Goal: Transaction & Acquisition: Purchase product/service

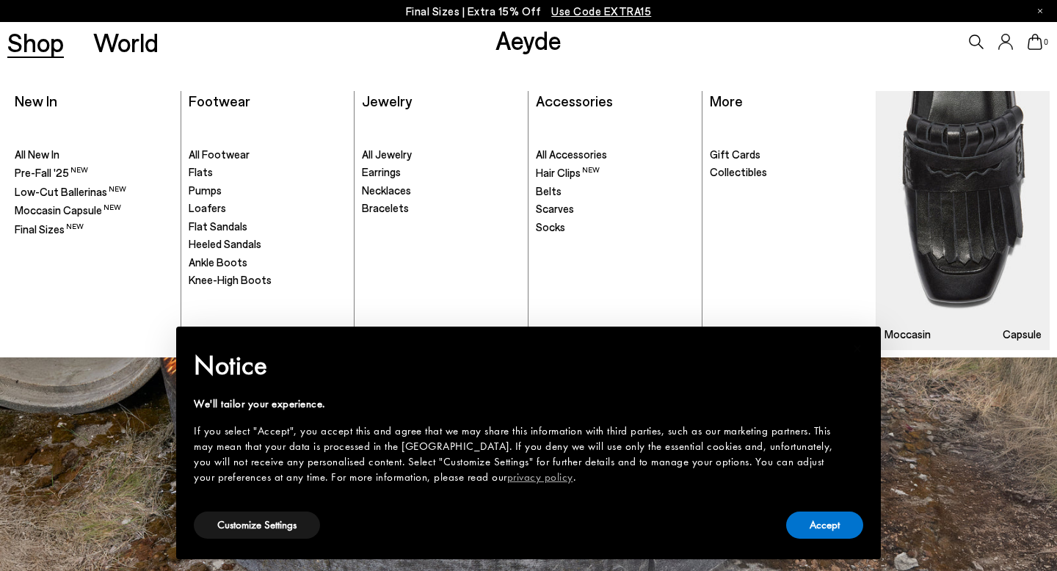
click at [209, 156] on span "All Footwear" at bounding box center [219, 154] width 61 height 13
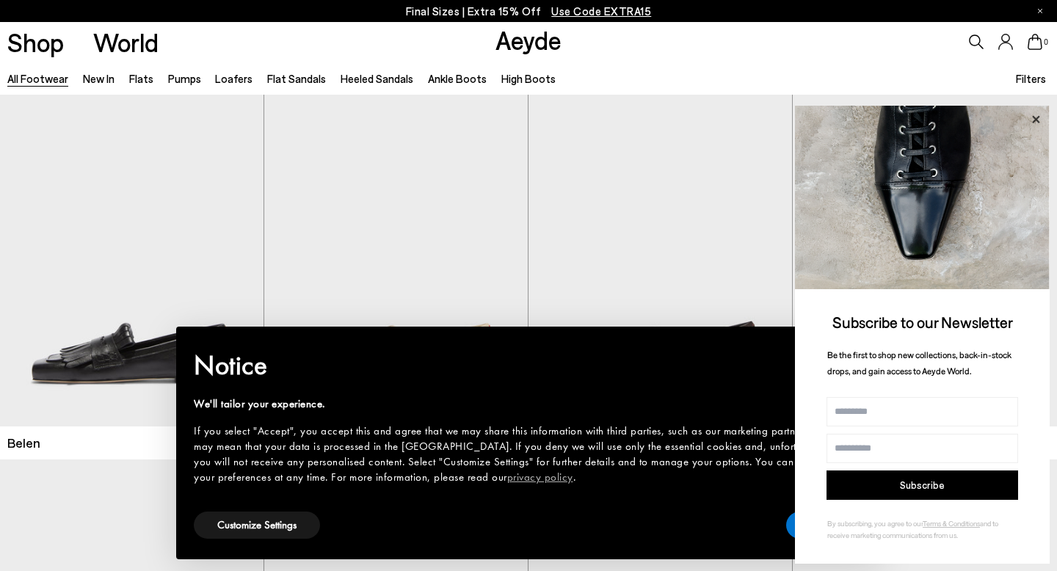
click at [1035, 120] on icon at bounding box center [1035, 118] width 7 height 7
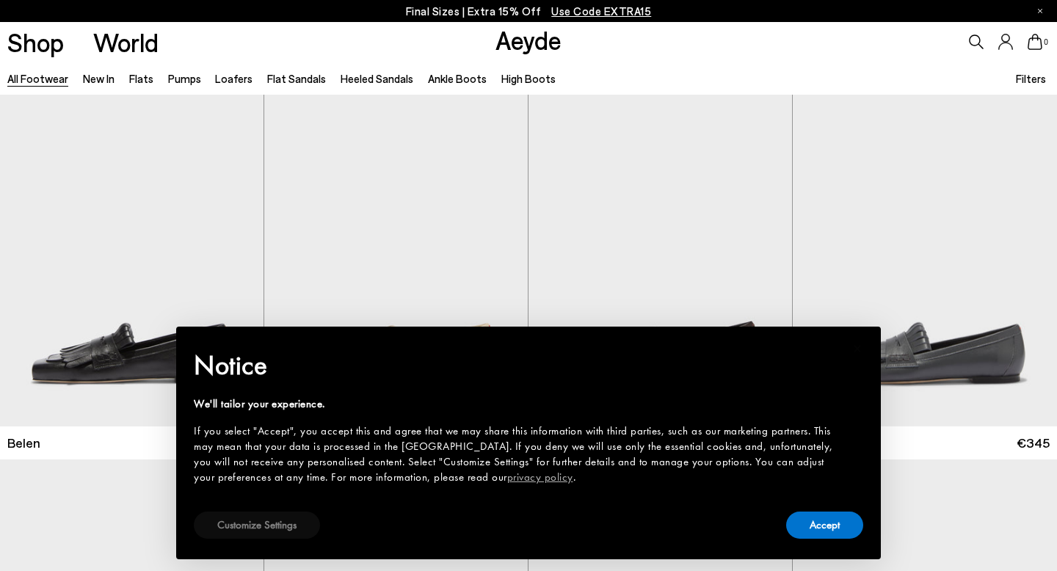
click at [316, 534] on button "Customize Settings" at bounding box center [257, 525] width 126 height 27
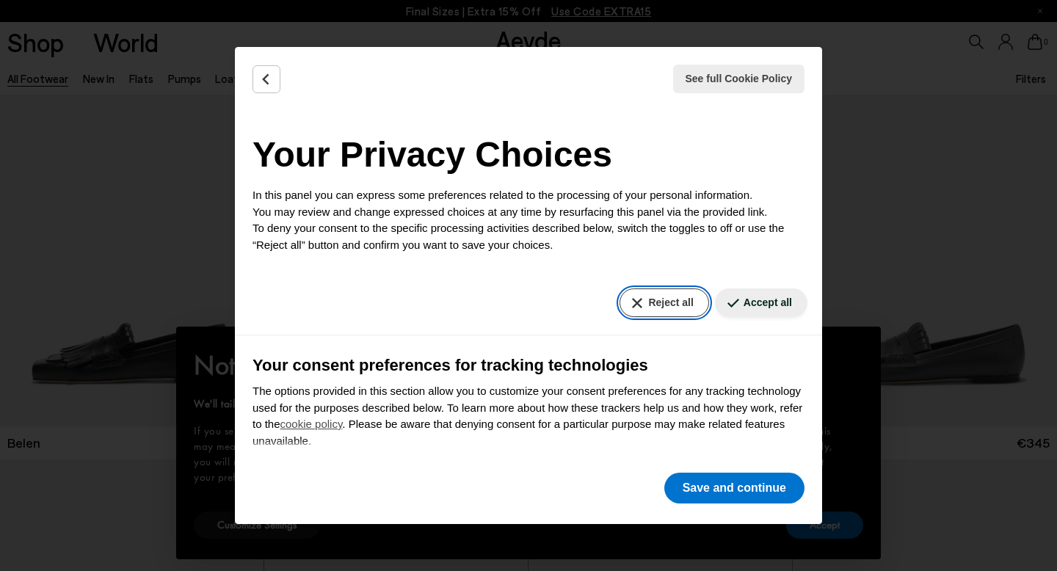
click at [672, 306] on button "Reject all" at bounding box center [663, 302] width 89 height 29
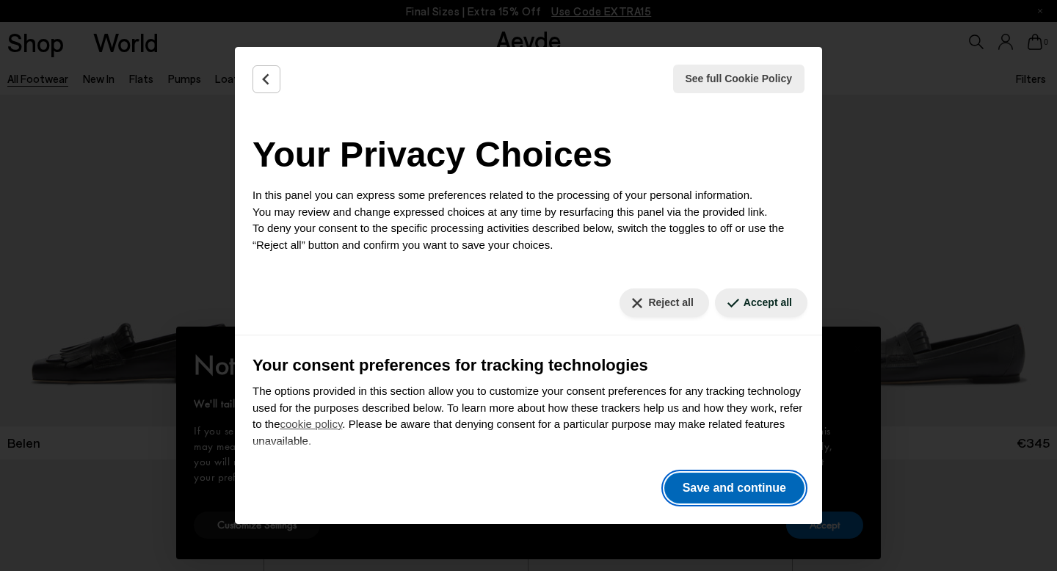
click at [749, 491] on button "Save and continue" at bounding box center [734, 488] width 140 height 31
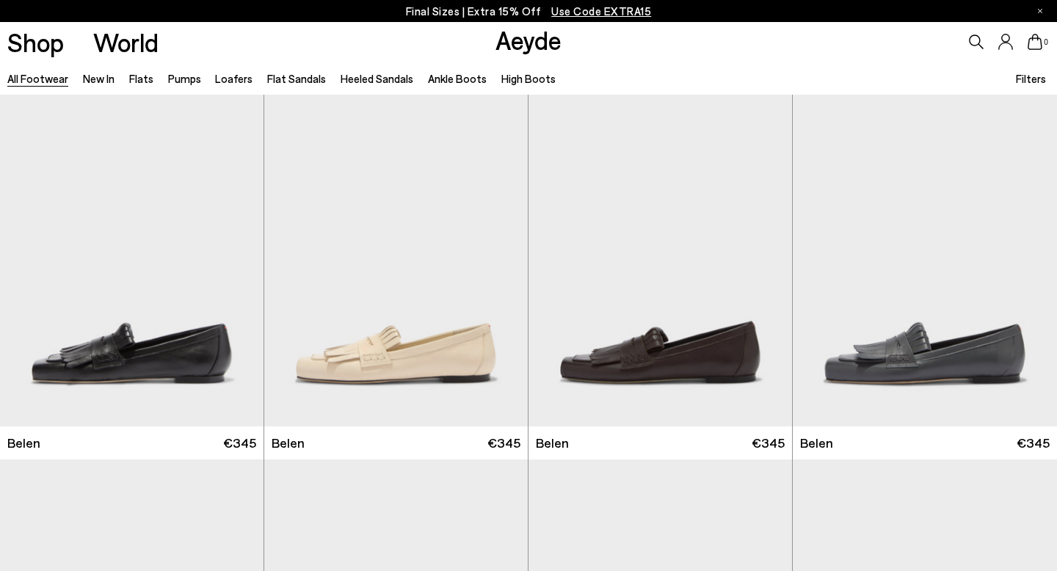
click at [972, 43] on icon at bounding box center [976, 41] width 15 height 15
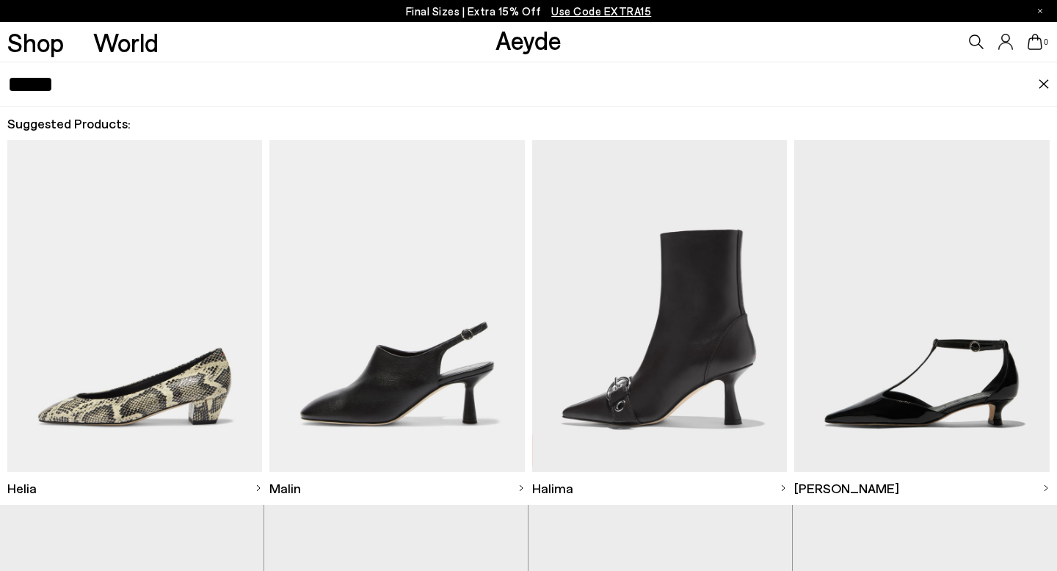
type input "*****"
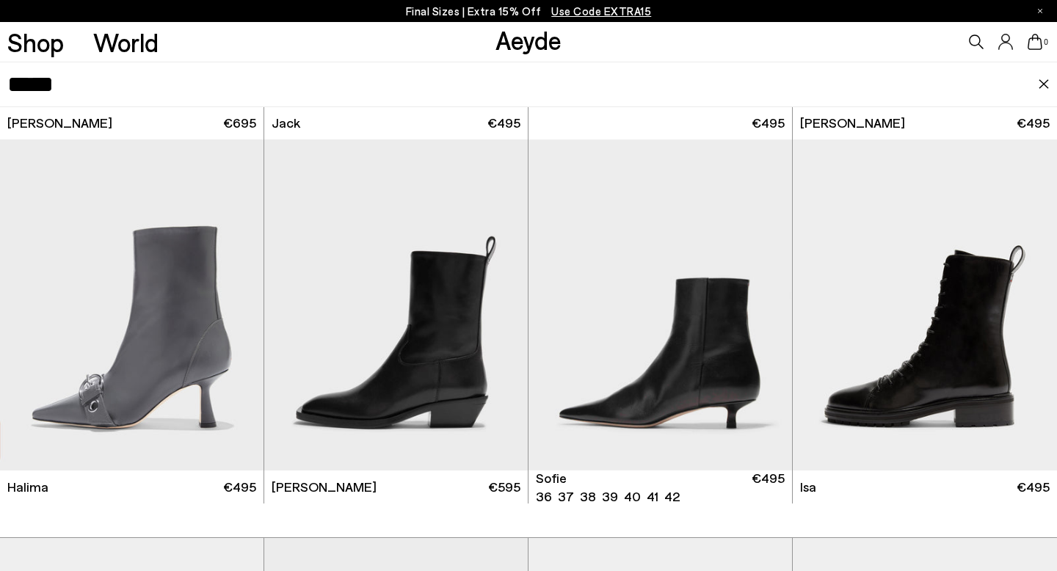
scroll to position [443, 0]
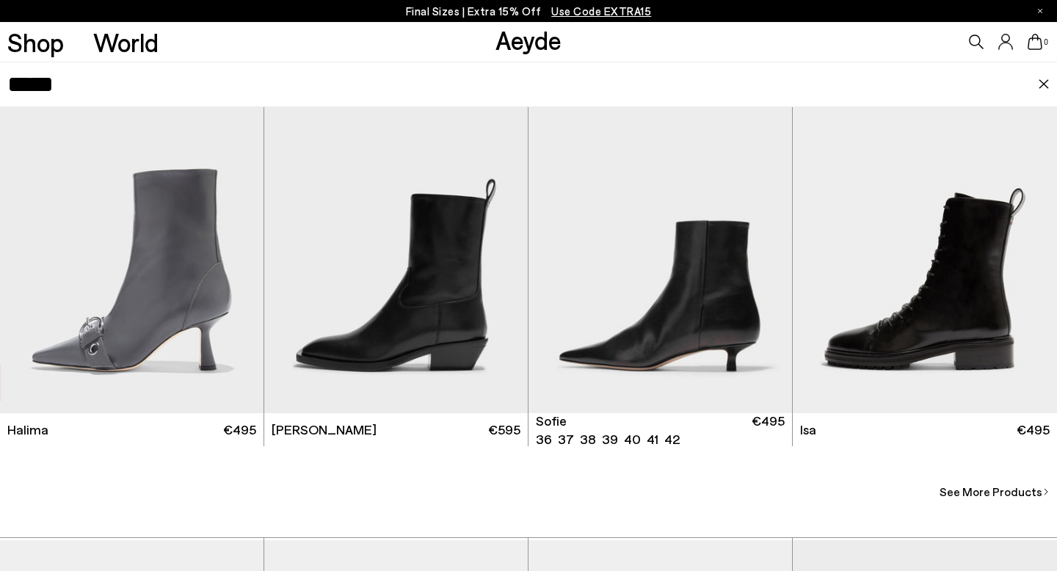
scroll to position [394, 0]
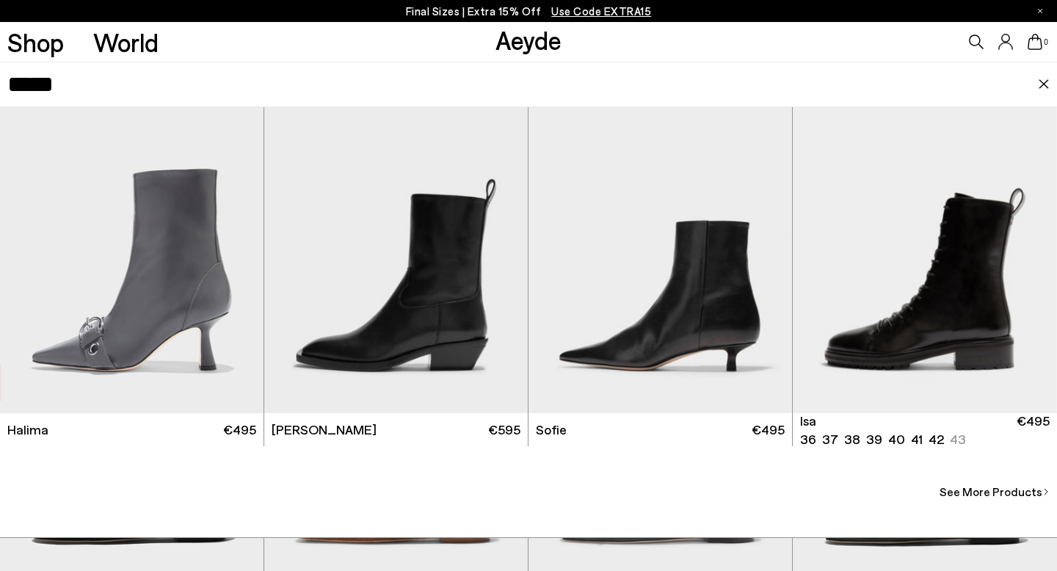
scroll to position [208, 0]
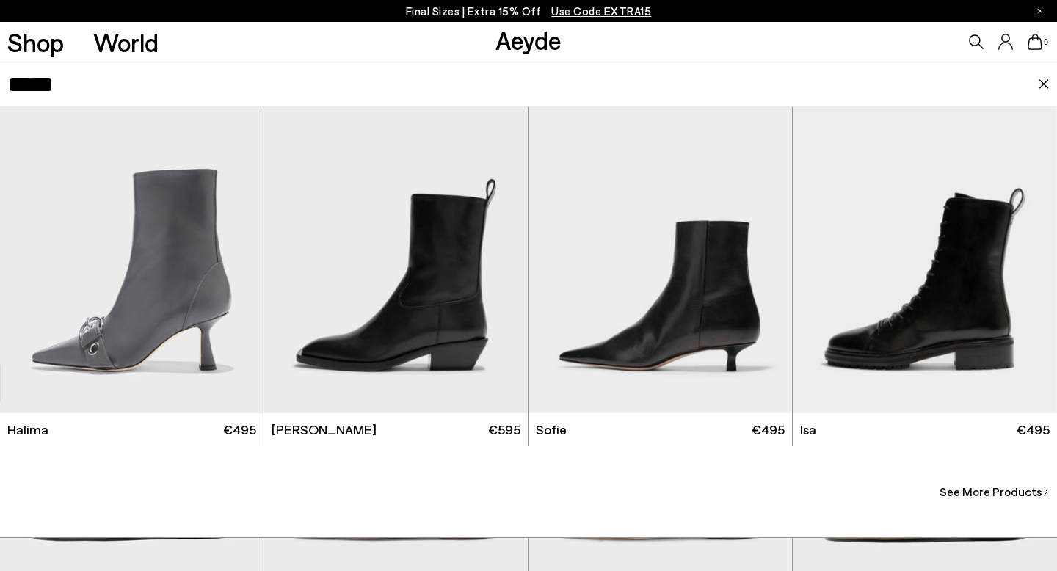
click at [982, 495] on span "See More Products" at bounding box center [990, 492] width 103 height 18
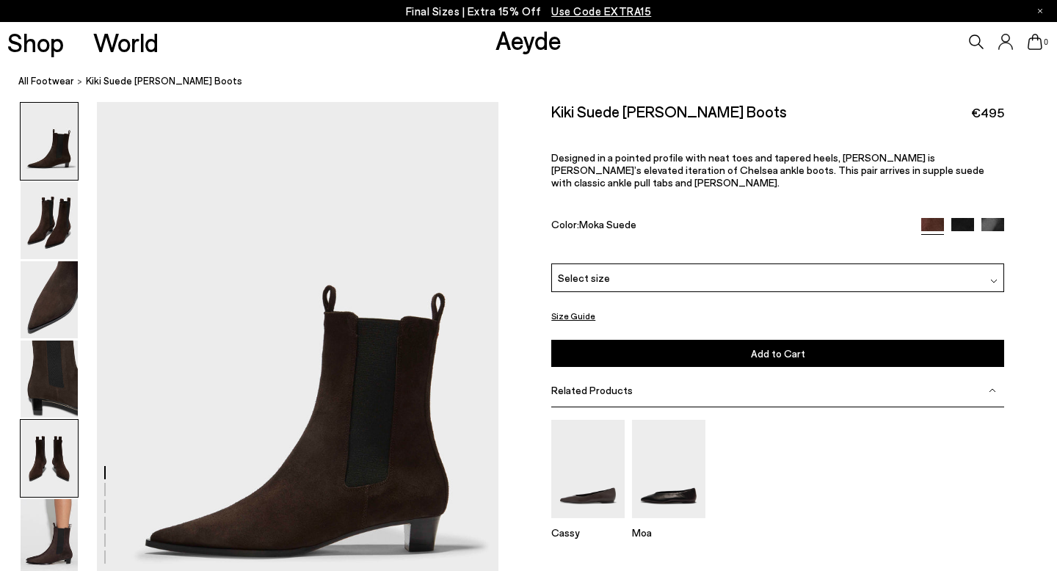
click at [46, 460] on img at bounding box center [49, 458] width 57 height 77
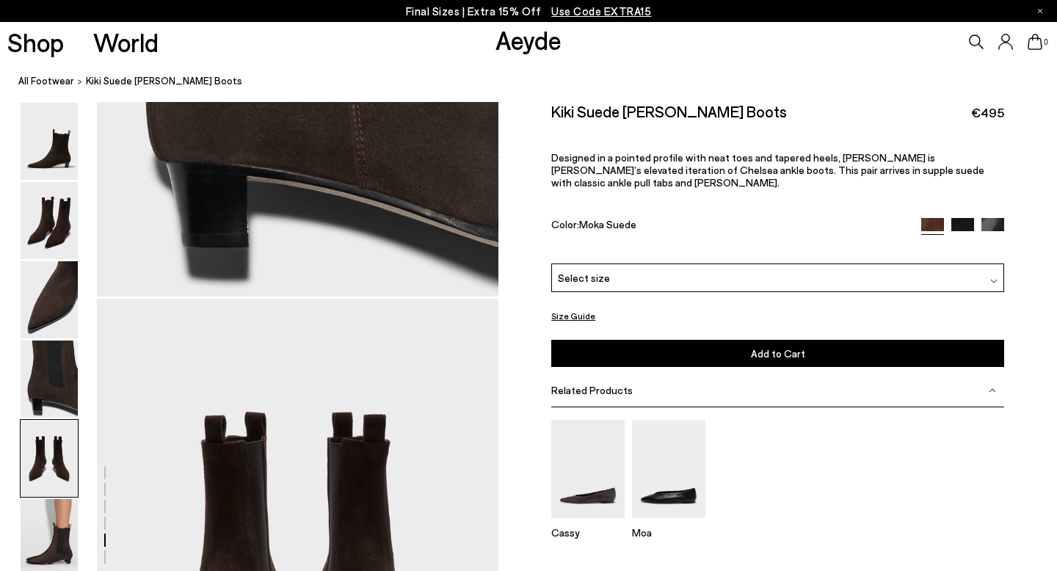
scroll to position [2153, 0]
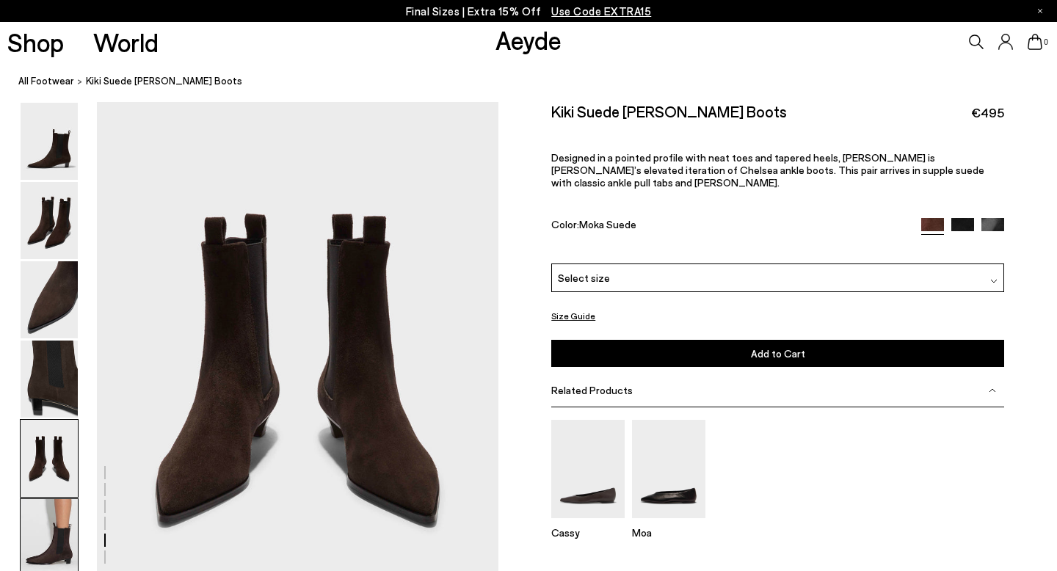
click at [60, 533] on img at bounding box center [49, 537] width 57 height 77
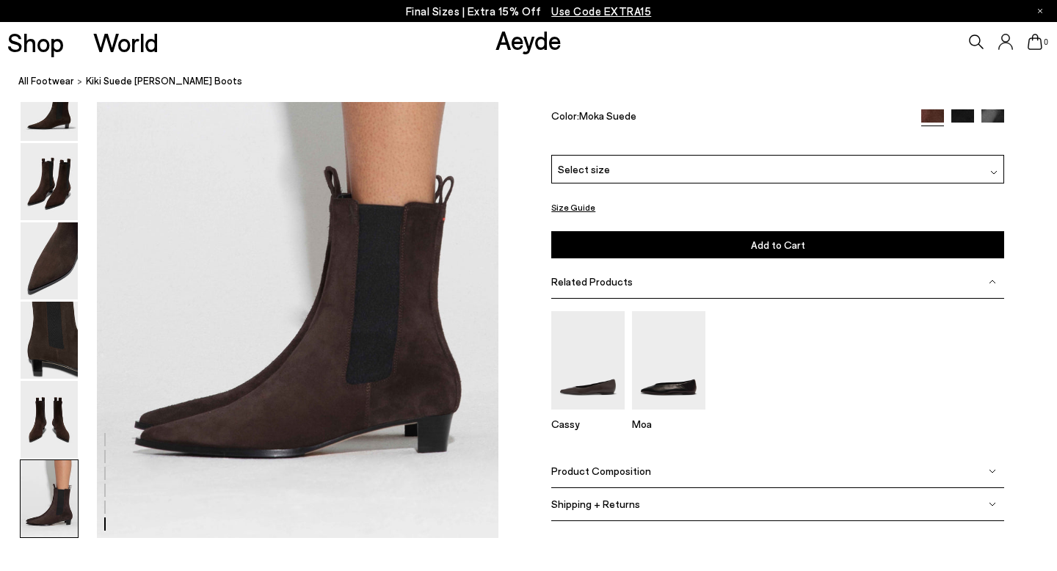
scroll to position [2790, 0]
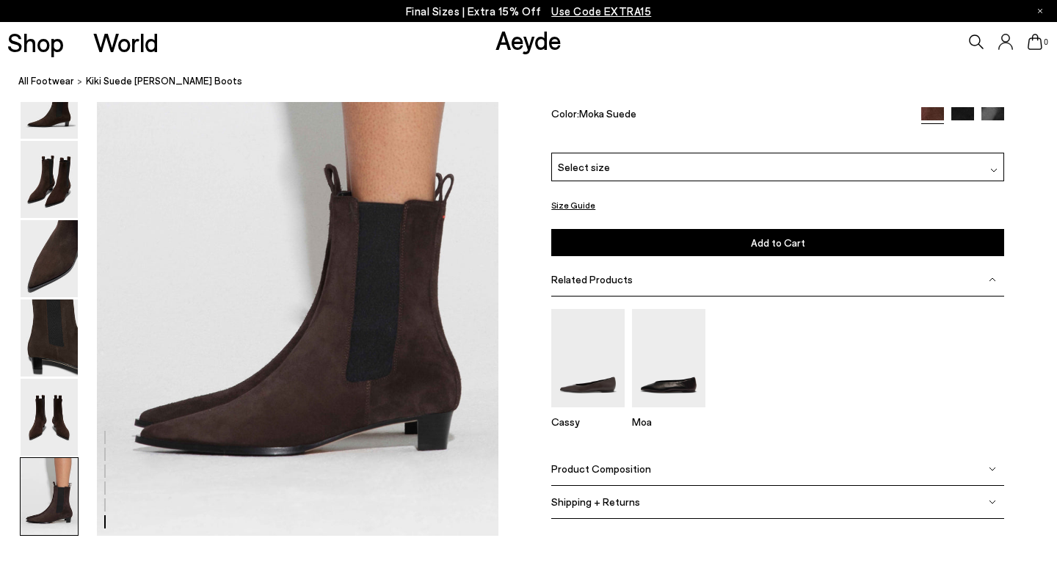
click at [719, 164] on div "Select size" at bounding box center [777, 167] width 453 height 29
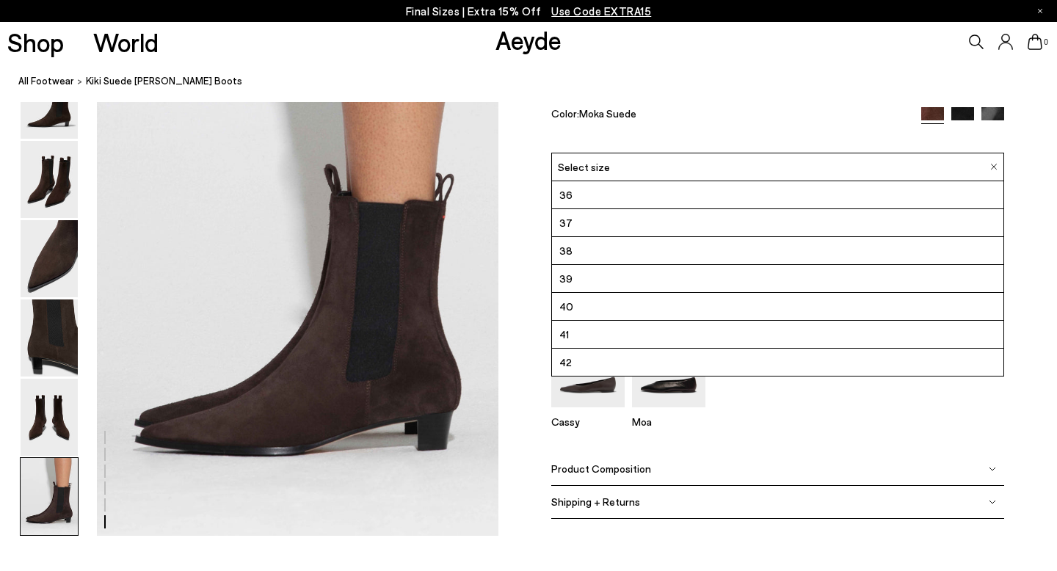
click at [713, 277] on li "39" at bounding box center [777, 279] width 451 height 28
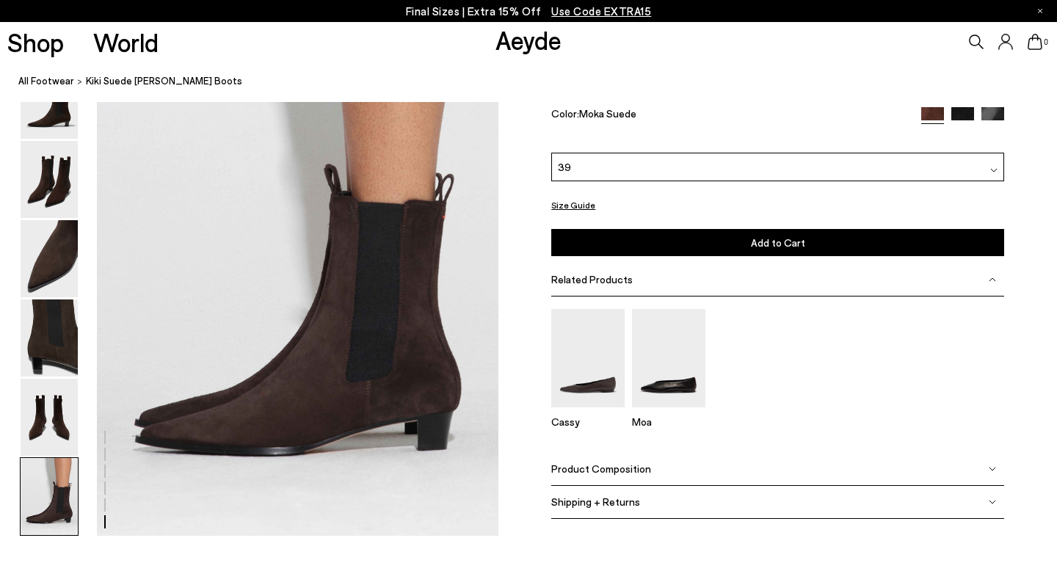
click at [560, 200] on button "Size Guide" at bounding box center [573, 205] width 44 height 18
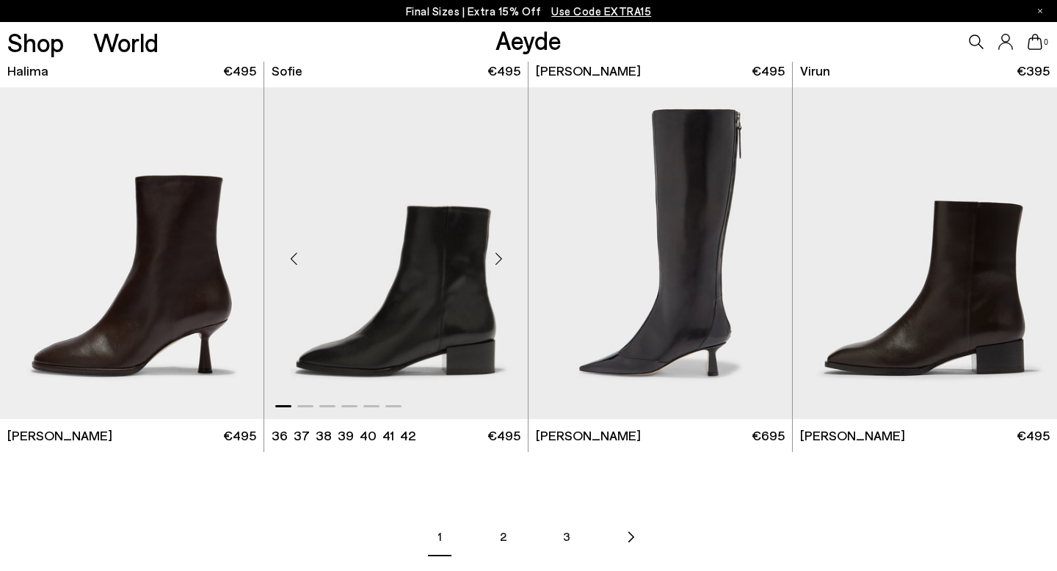
scroll to position [1907, 0]
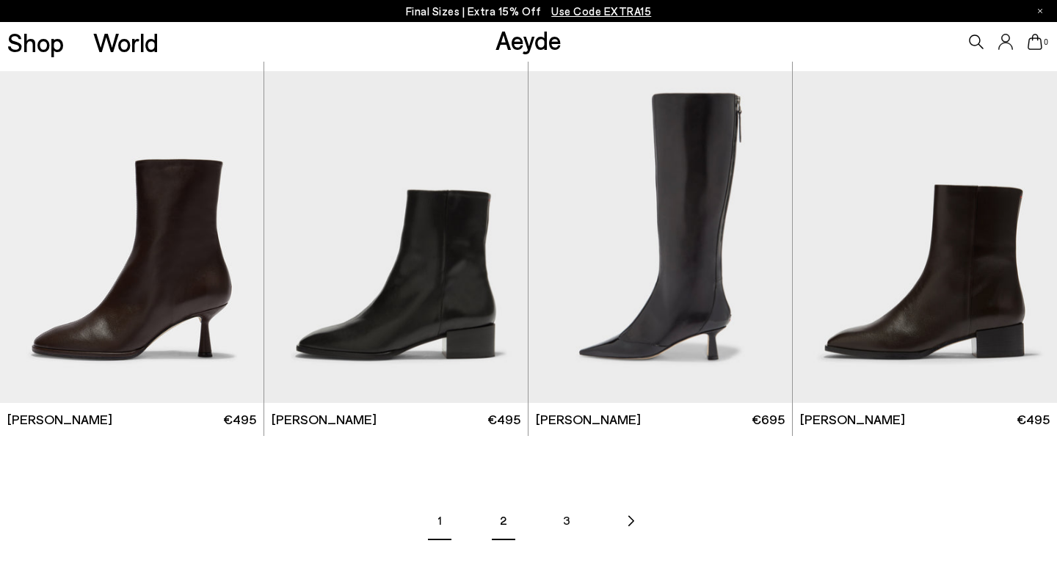
click at [504, 521] on link "2" at bounding box center [502, 520] width 51 height 51
click at [512, 523] on link "2" at bounding box center [502, 520] width 51 height 51
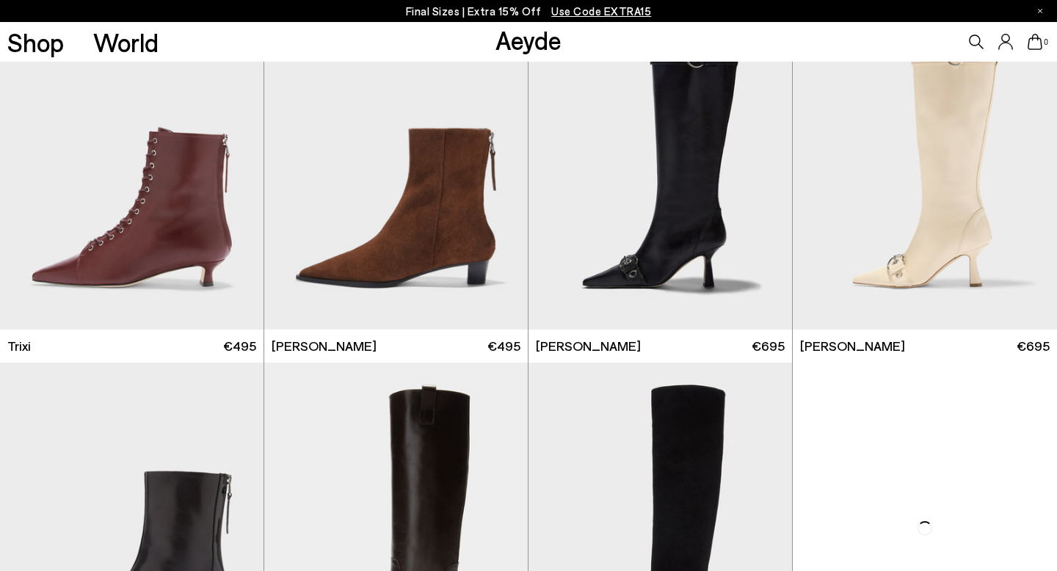
scroll to position [1247, 0]
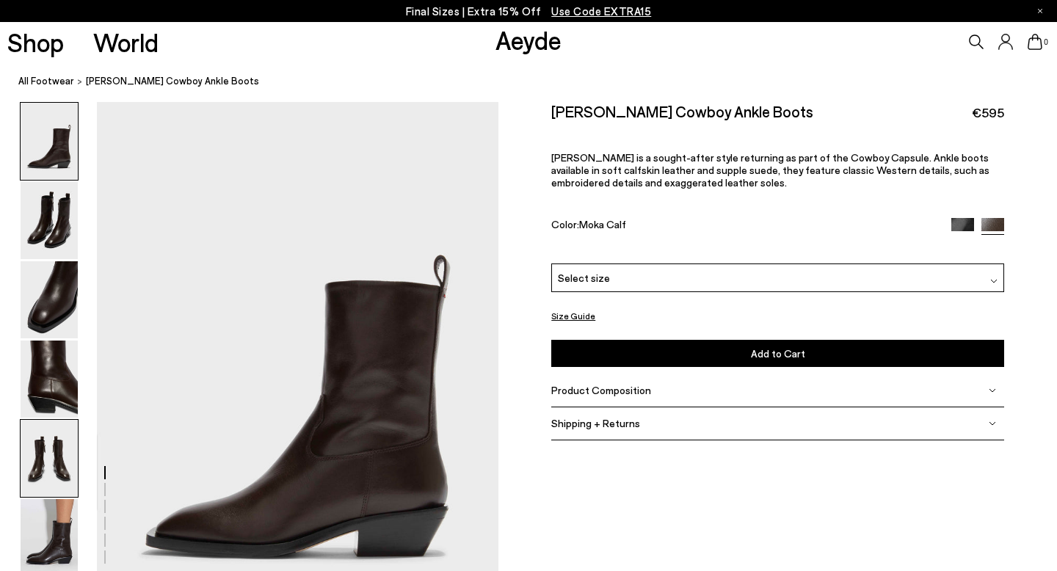
click at [33, 437] on img at bounding box center [49, 458] width 57 height 77
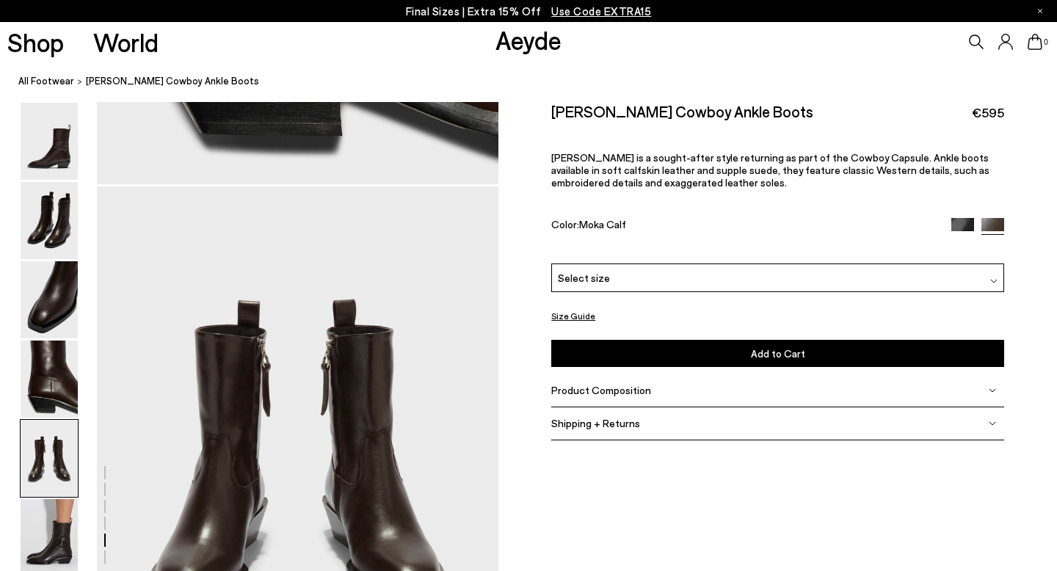
scroll to position [2153, 0]
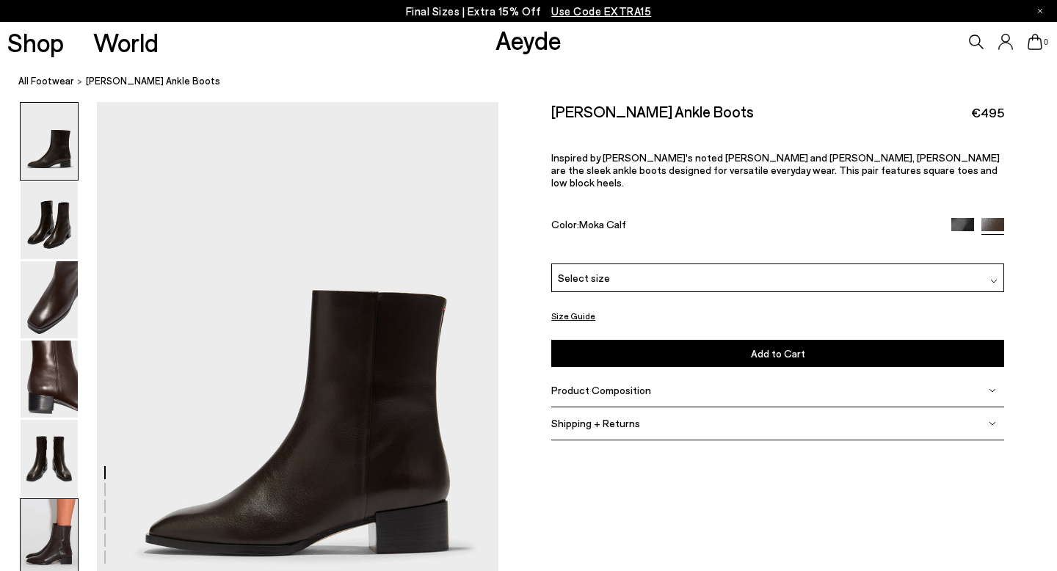
click at [57, 535] on img at bounding box center [49, 537] width 57 height 77
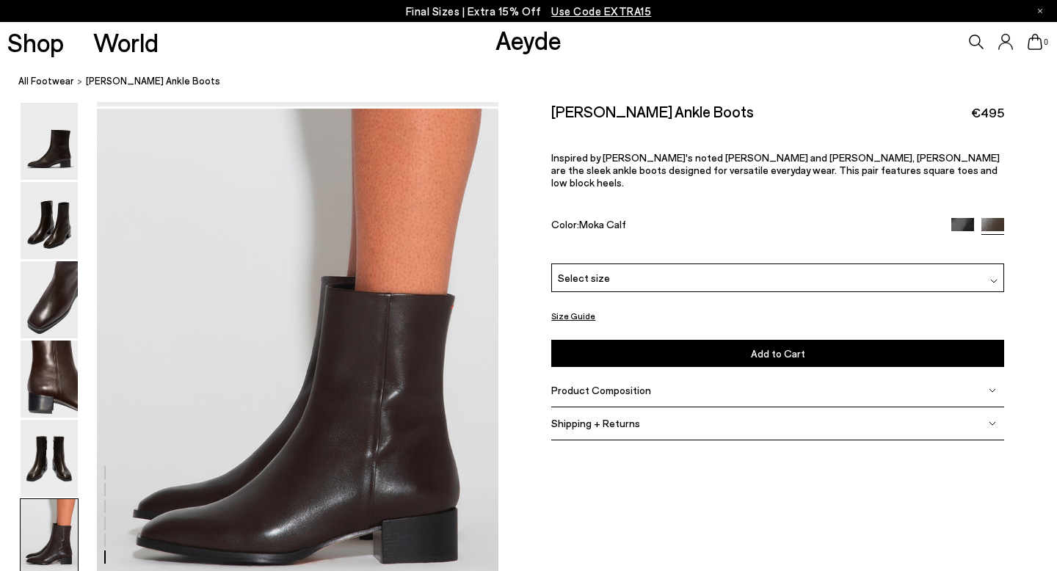
scroll to position [2790, 0]
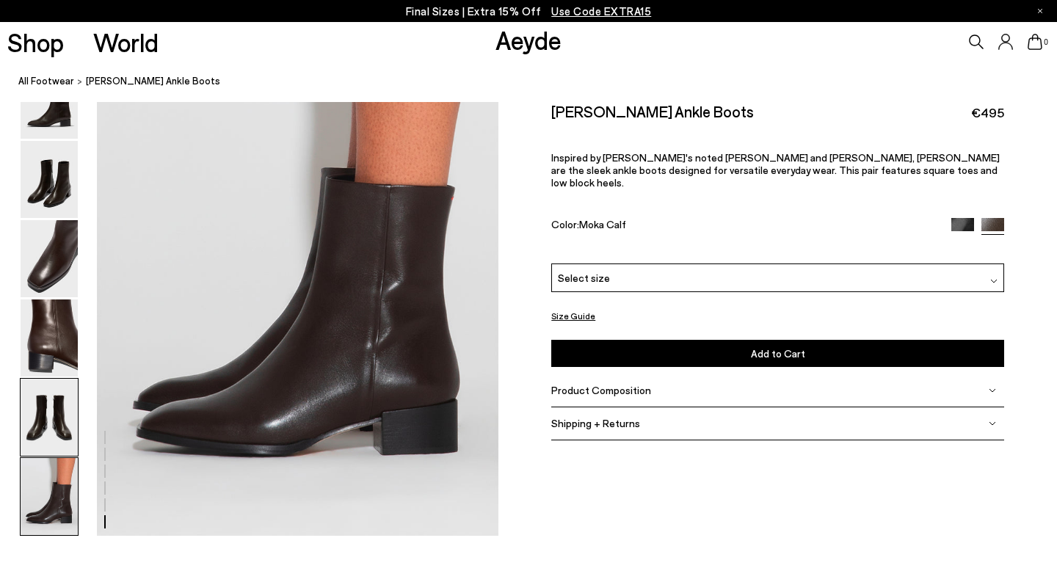
click at [59, 414] on img at bounding box center [49, 417] width 57 height 77
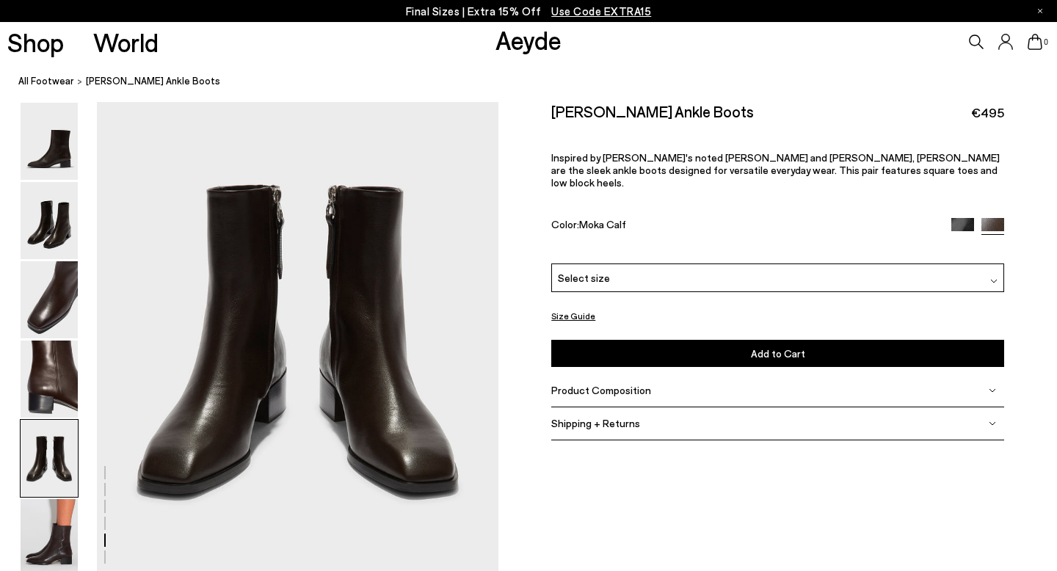
scroll to position [2153, 0]
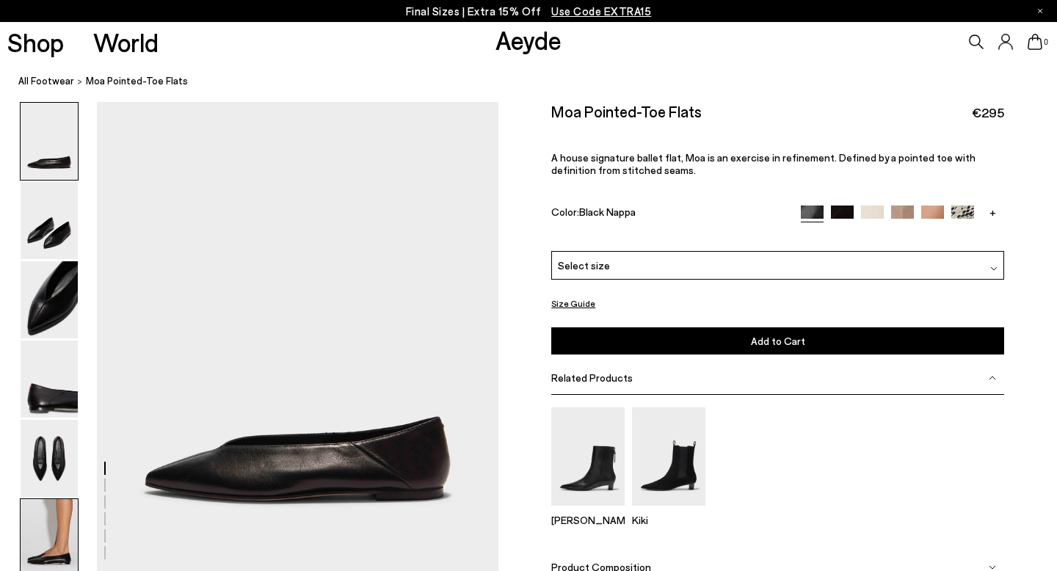
click at [42, 534] on img at bounding box center [49, 537] width 57 height 77
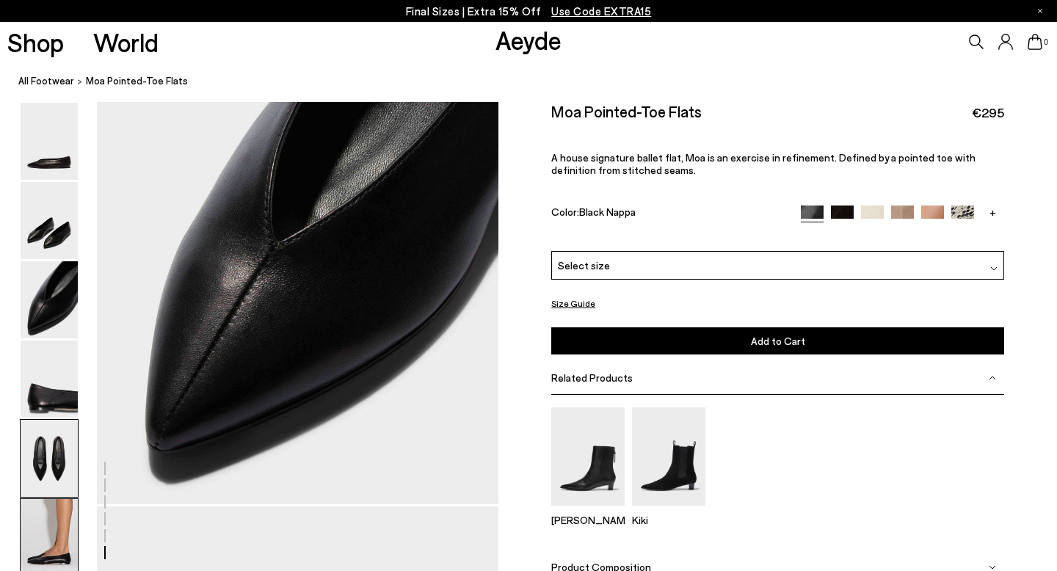
scroll to position [2724, 0]
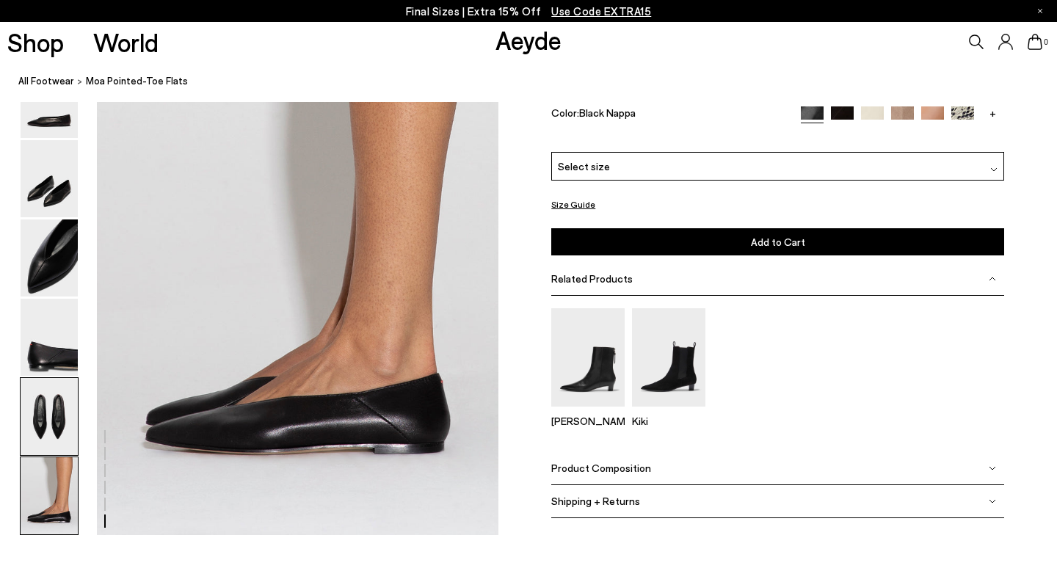
click at [46, 458] on img at bounding box center [49, 495] width 57 height 77
click at [62, 412] on img at bounding box center [49, 416] width 57 height 77
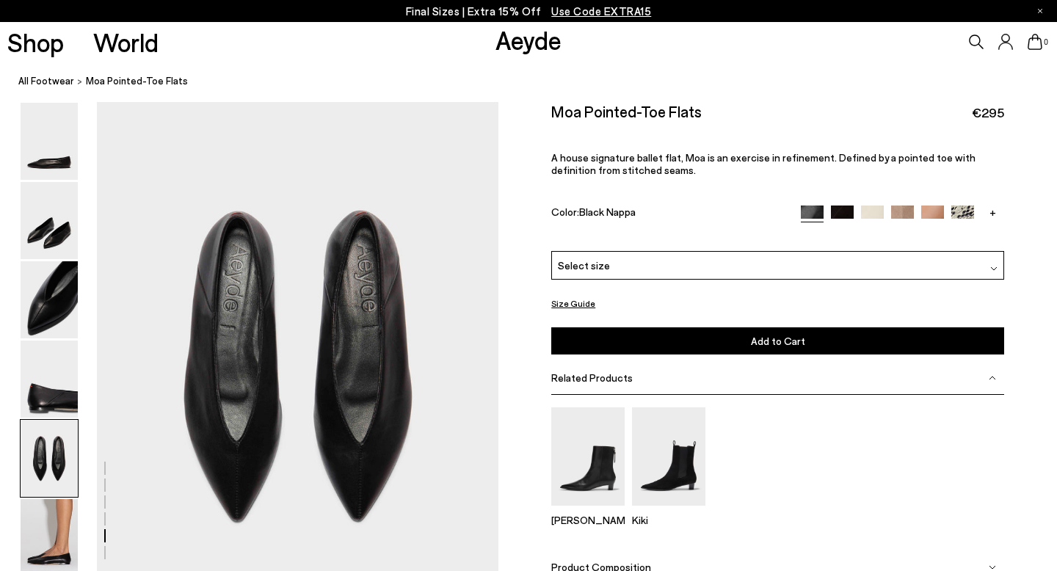
scroll to position [2086, 0]
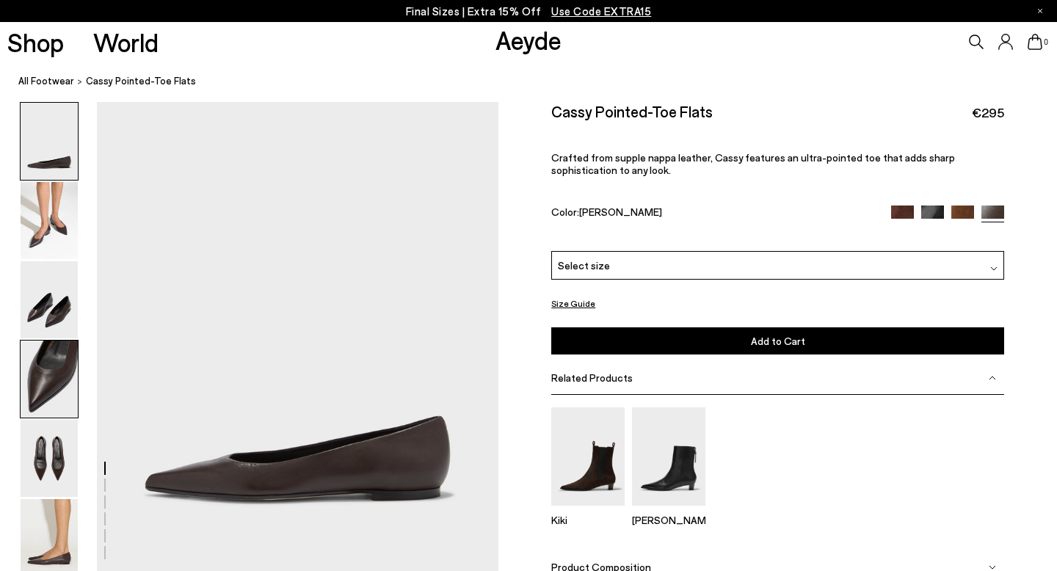
click at [59, 369] on img at bounding box center [49, 379] width 57 height 77
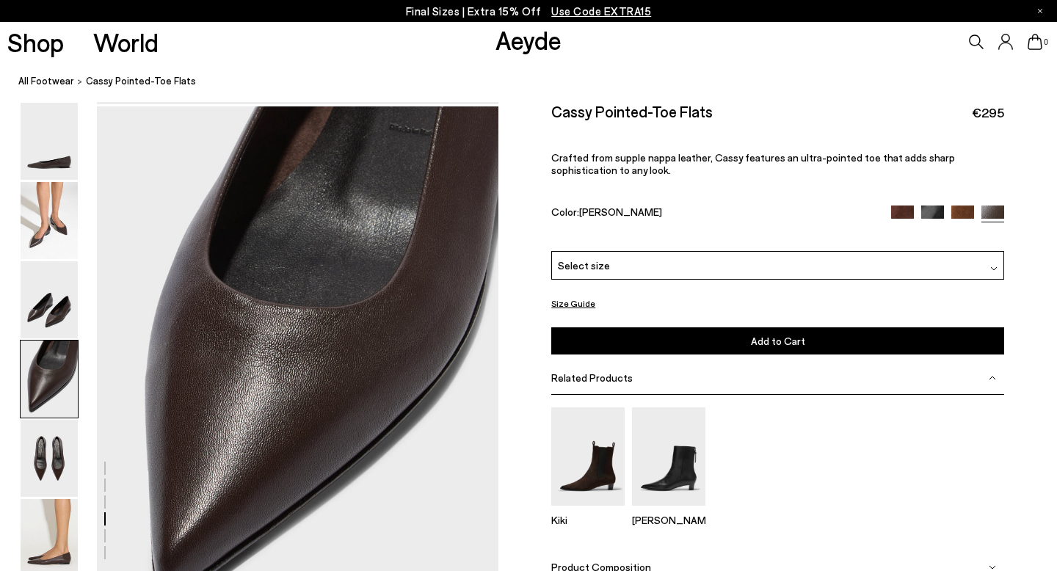
scroll to position [1548, 0]
